Goal: Information Seeking & Learning: Learn about a topic

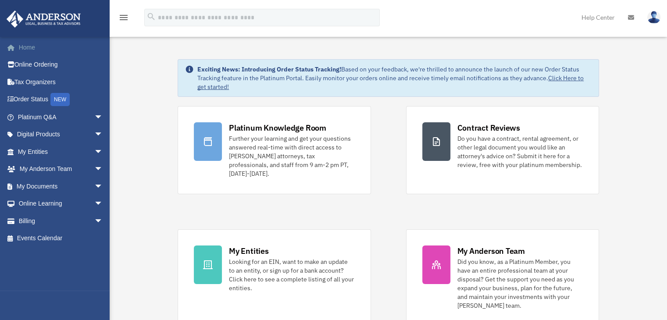
click at [36, 44] on link "Home" at bounding box center [61, 48] width 110 height 18
click at [94, 116] on span "arrow_drop_down" at bounding box center [103, 117] width 18 height 18
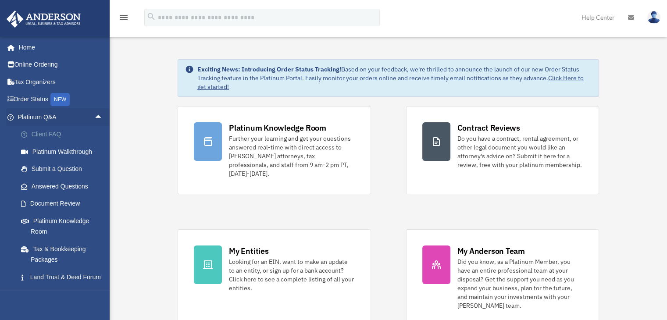
click at [39, 135] on link "Client FAQ" at bounding box center [64, 135] width 104 height 18
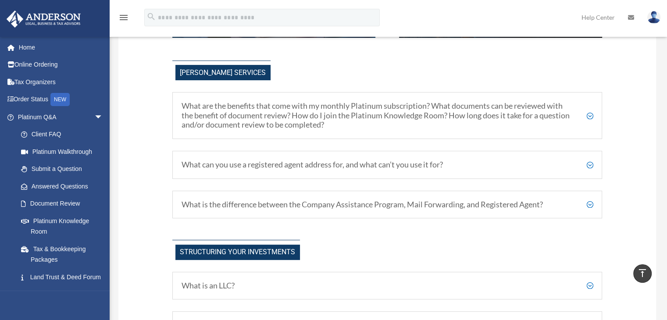
scroll to position [307, 0]
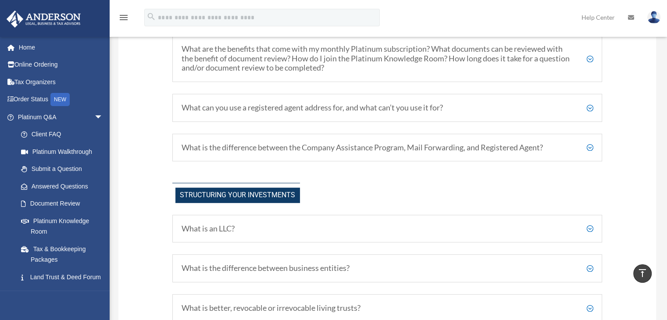
click at [591, 147] on h5 "What is the difference between the Company Assistance Program, Mail Forwarding,…" at bounding box center [388, 148] width 412 height 10
